Goal: Information Seeking & Learning: Learn about a topic

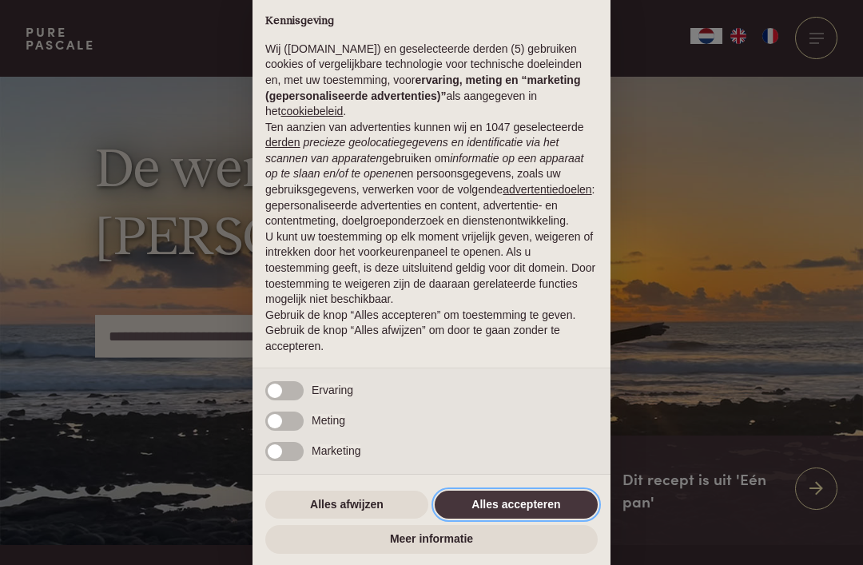
click at [560, 513] on button "Alles accepteren" at bounding box center [516, 505] width 163 height 29
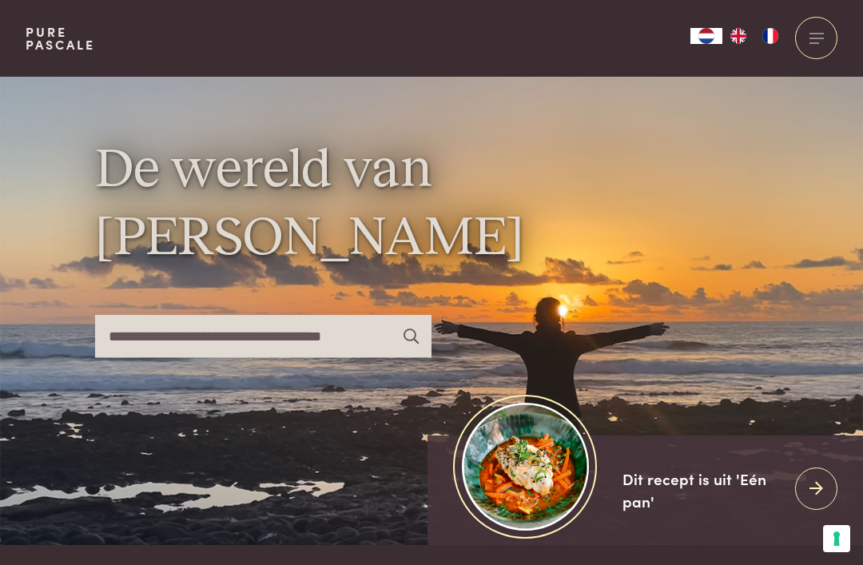
click at [811, 38] on div at bounding box center [816, 38] width 42 height 42
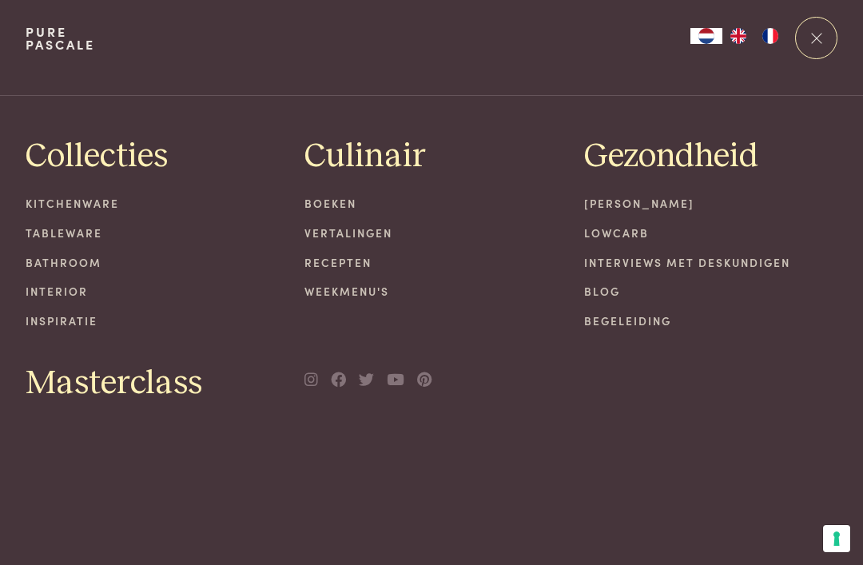
click at [367, 261] on link "Recepten" at bounding box center [432, 262] width 254 height 17
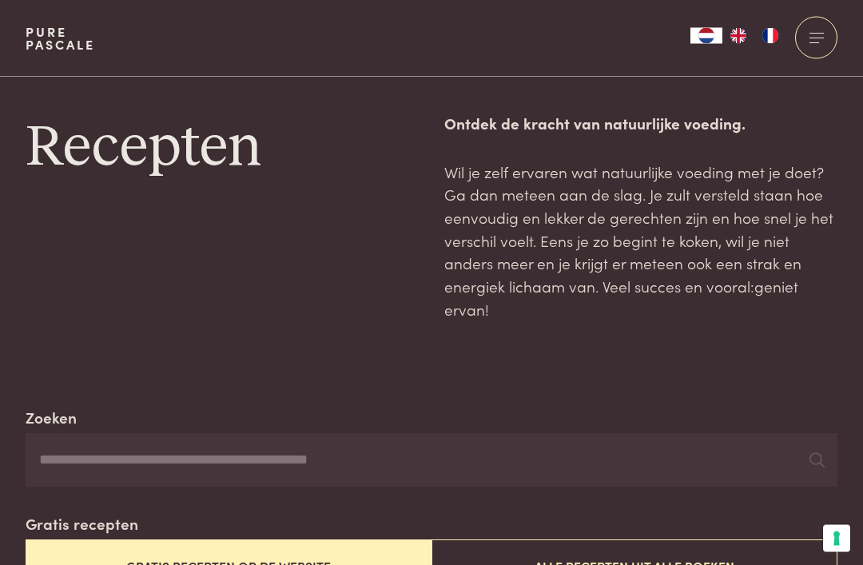
scroll to position [7, 0]
click at [478, 459] on input "Zoeken" at bounding box center [432, 460] width 812 height 54
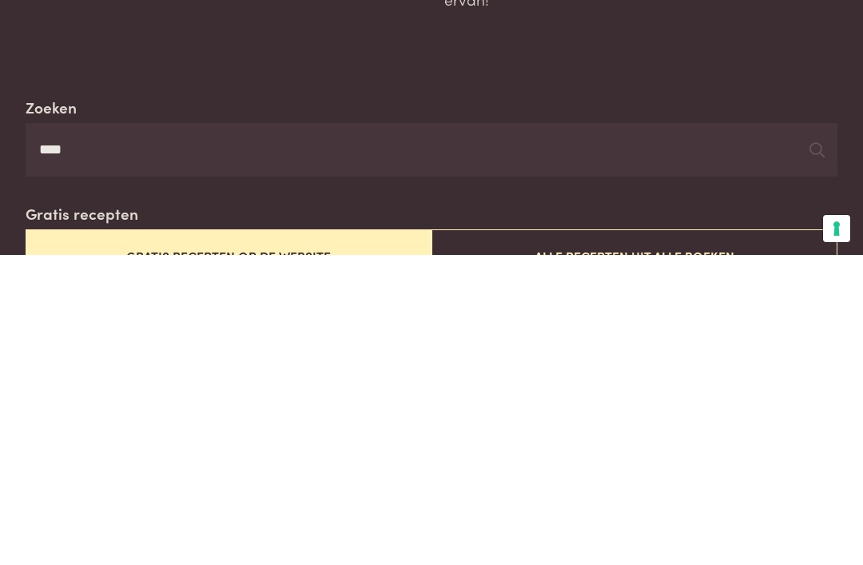
type input "****"
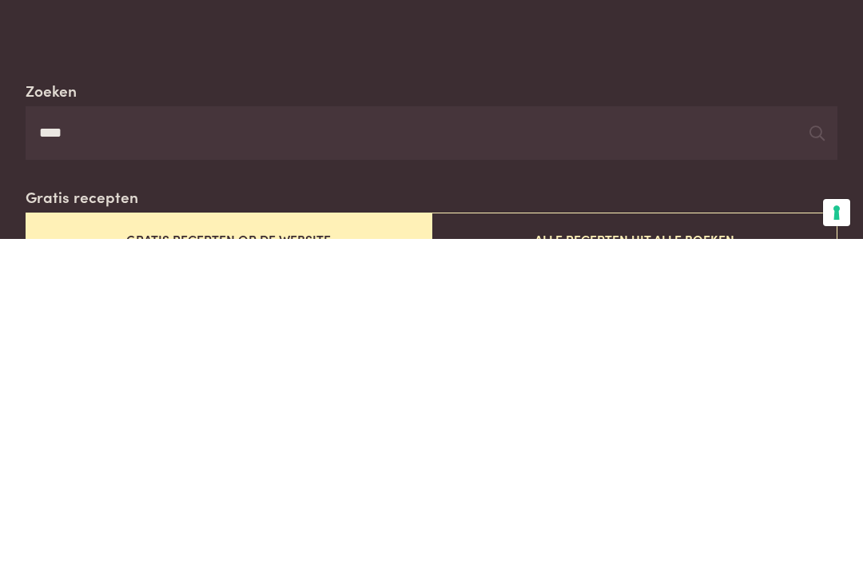
scroll to position [55, 0]
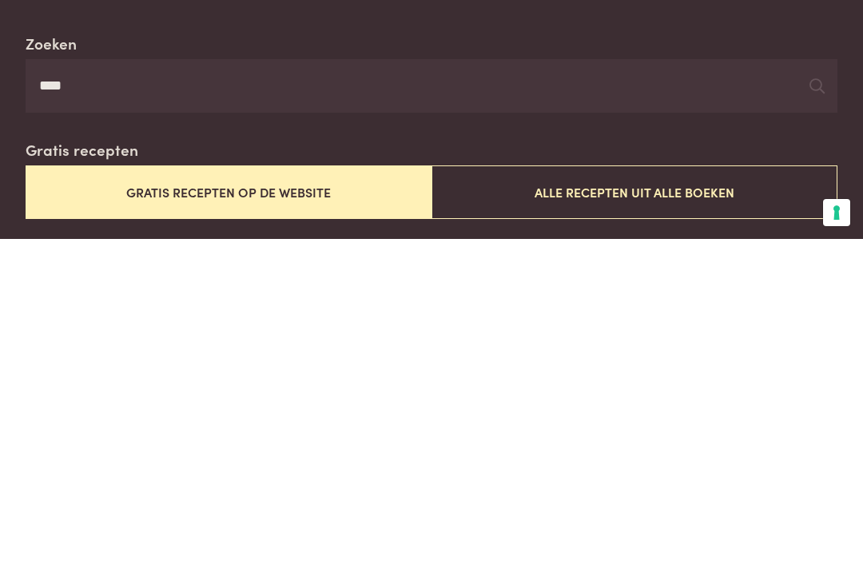
click at [815, 404] on icon at bounding box center [817, 411] width 15 height 15
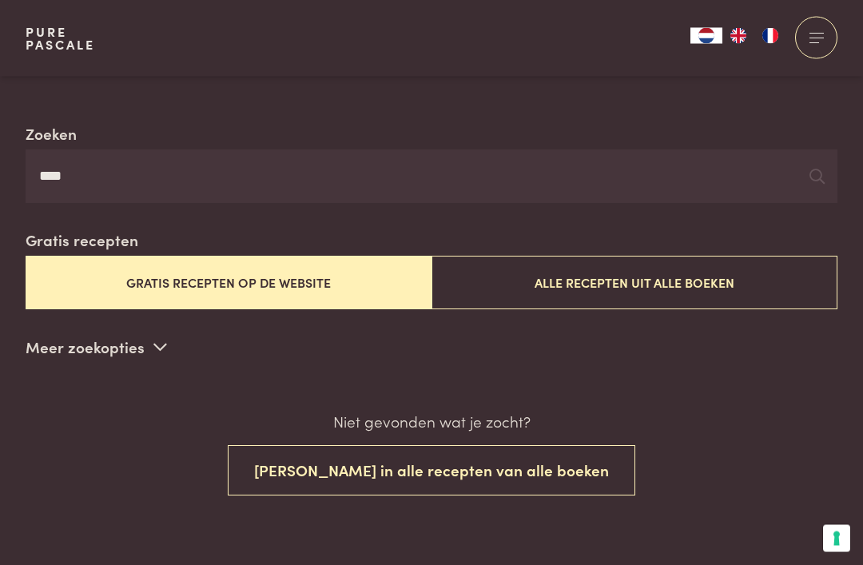
click at [540, 460] on button "Zoek in alle recepten van alle boeken" at bounding box center [432, 471] width 408 height 50
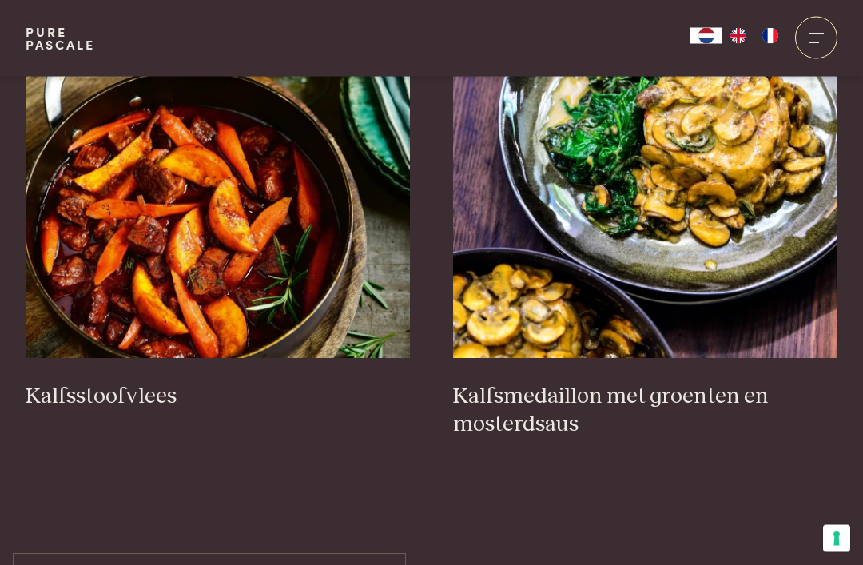
scroll to position [663, 0]
click at [709, 385] on h3 "Kalfsmedaillon met groenten en mosterdsaus" at bounding box center [645, 410] width 385 height 55
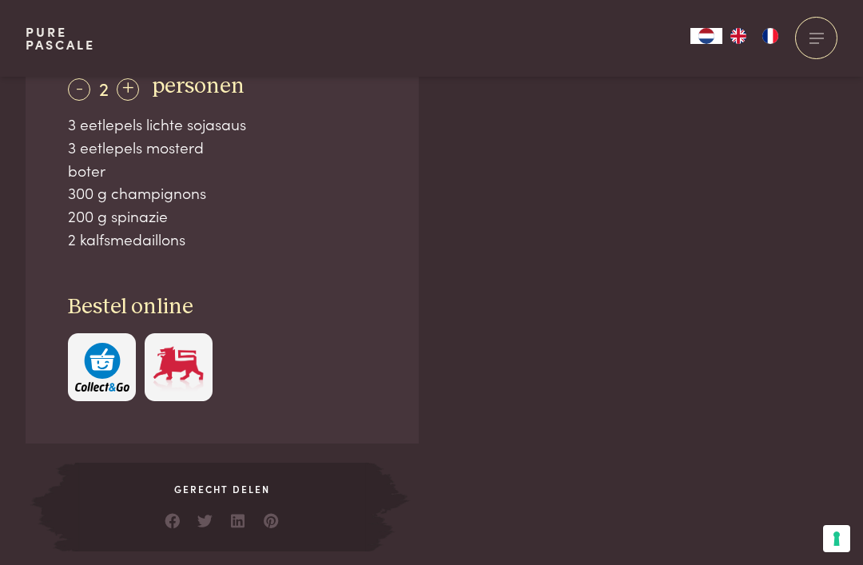
scroll to position [1036, 0]
